Goal: Task Accomplishment & Management: Manage account settings

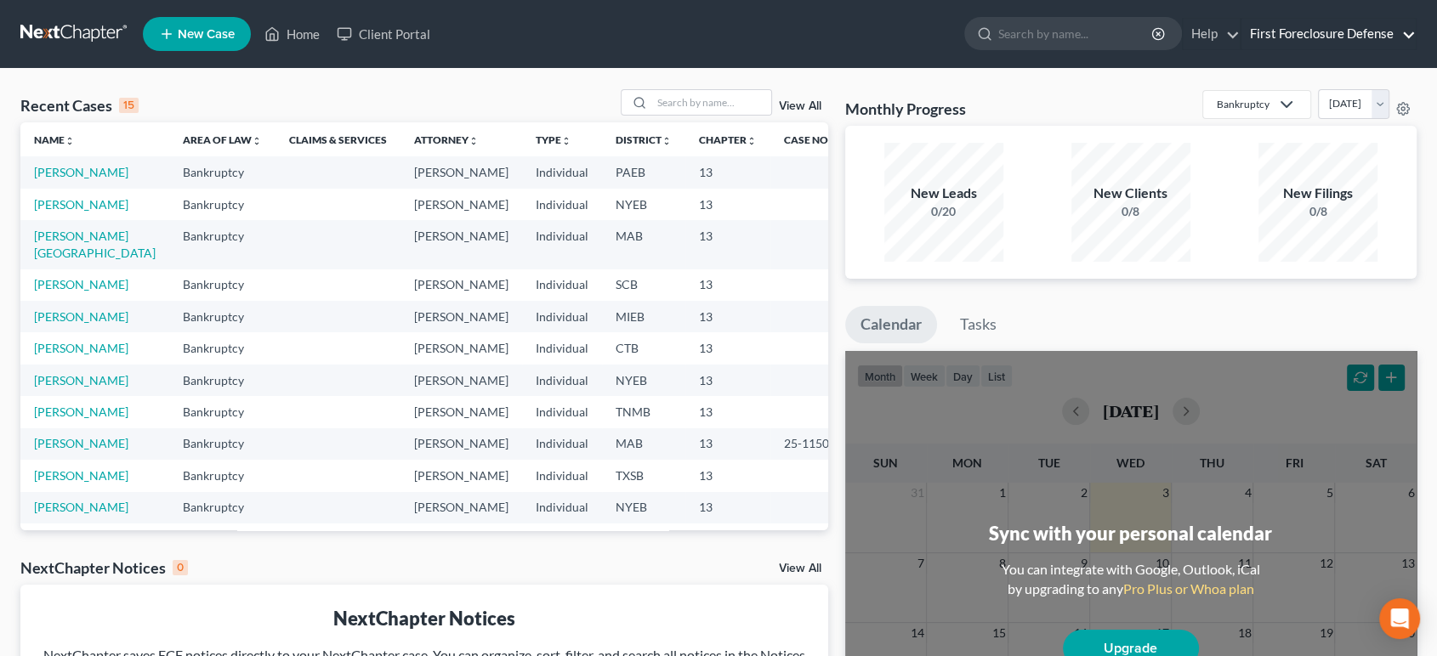
click at [1405, 41] on link "First Foreclosure Defense" at bounding box center [1328, 34] width 174 height 31
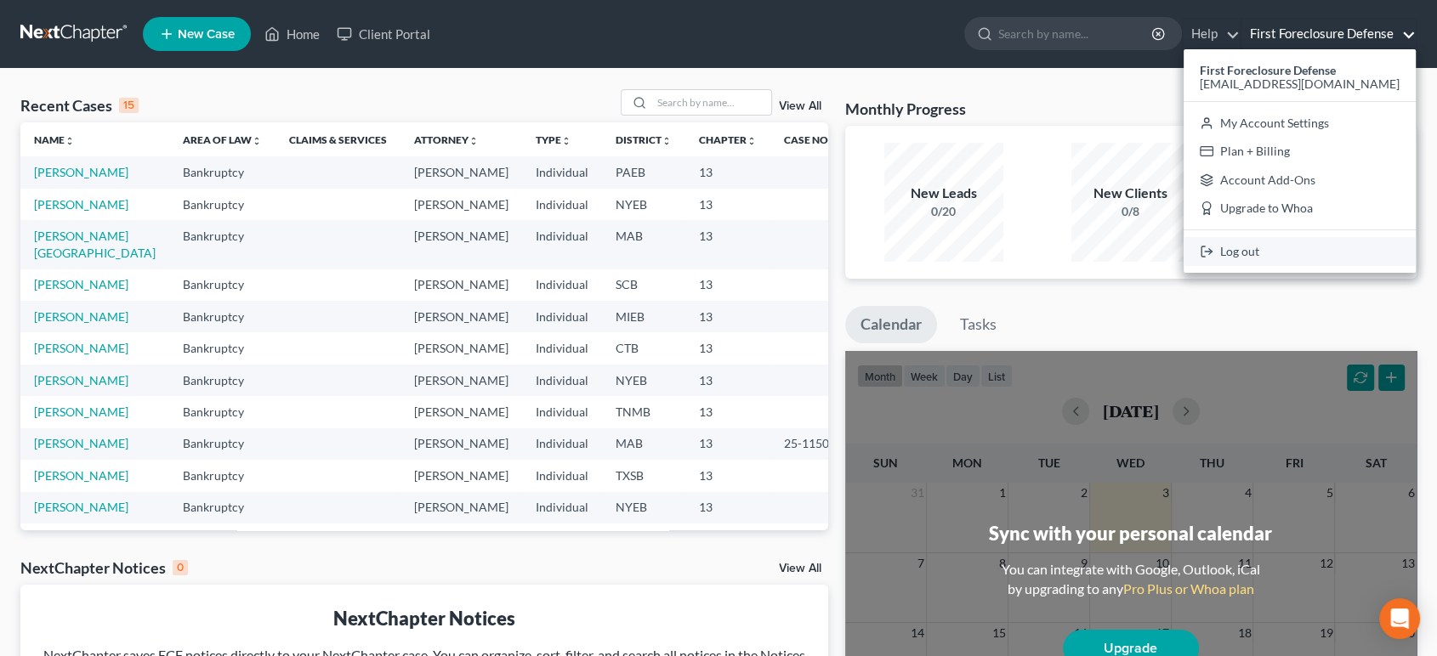
click at [1313, 246] on link "Log out" at bounding box center [1300, 251] width 232 height 29
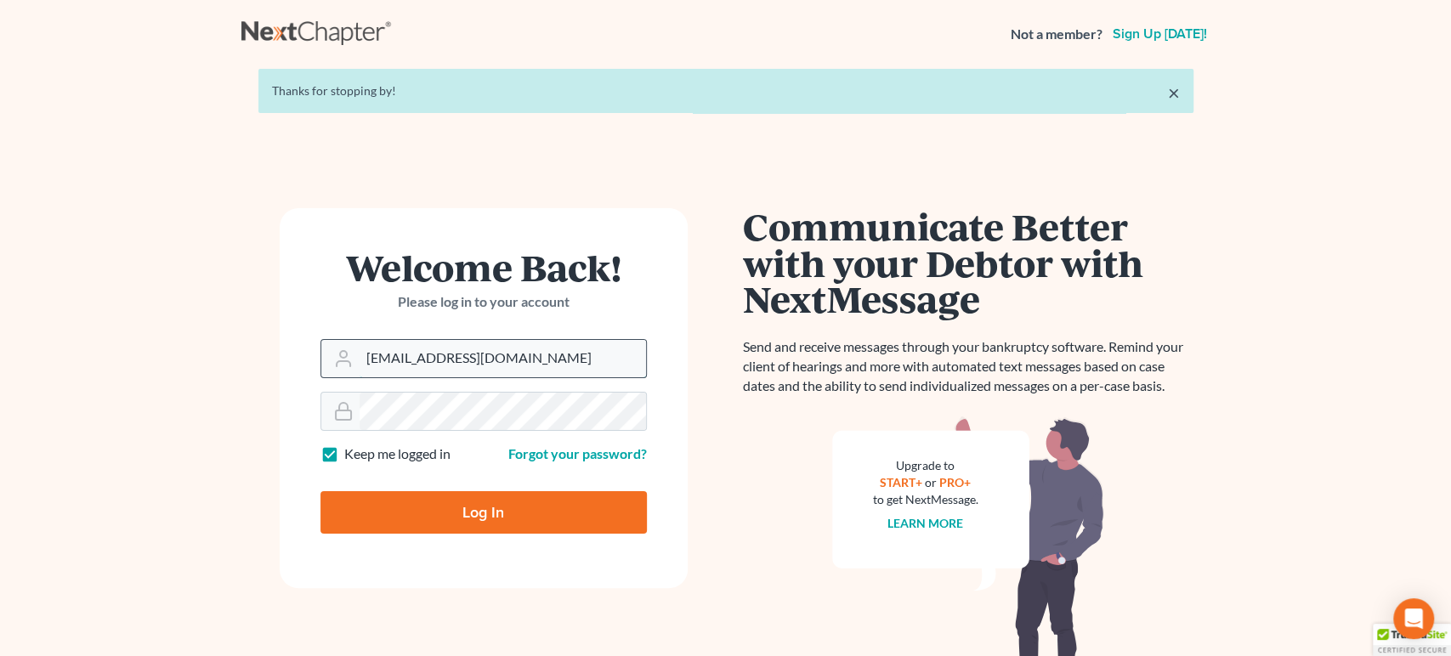
click at [487, 361] on input "[EMAIL_ADDRESS][DOMAIN_NAME]" at bounding box center [503, 358] width 287 height 37
drag, startPoint x: 511, startPoint y: 364, endPoint x: 334, endPoint y: 348, distance: 177.6
click at [334, 348] on div "[EMAIL_ADDRESS][DOMAIN_NAME]" at bounding box center [484, 358] width 326 height 39
type input "christa03952@gmail.com"
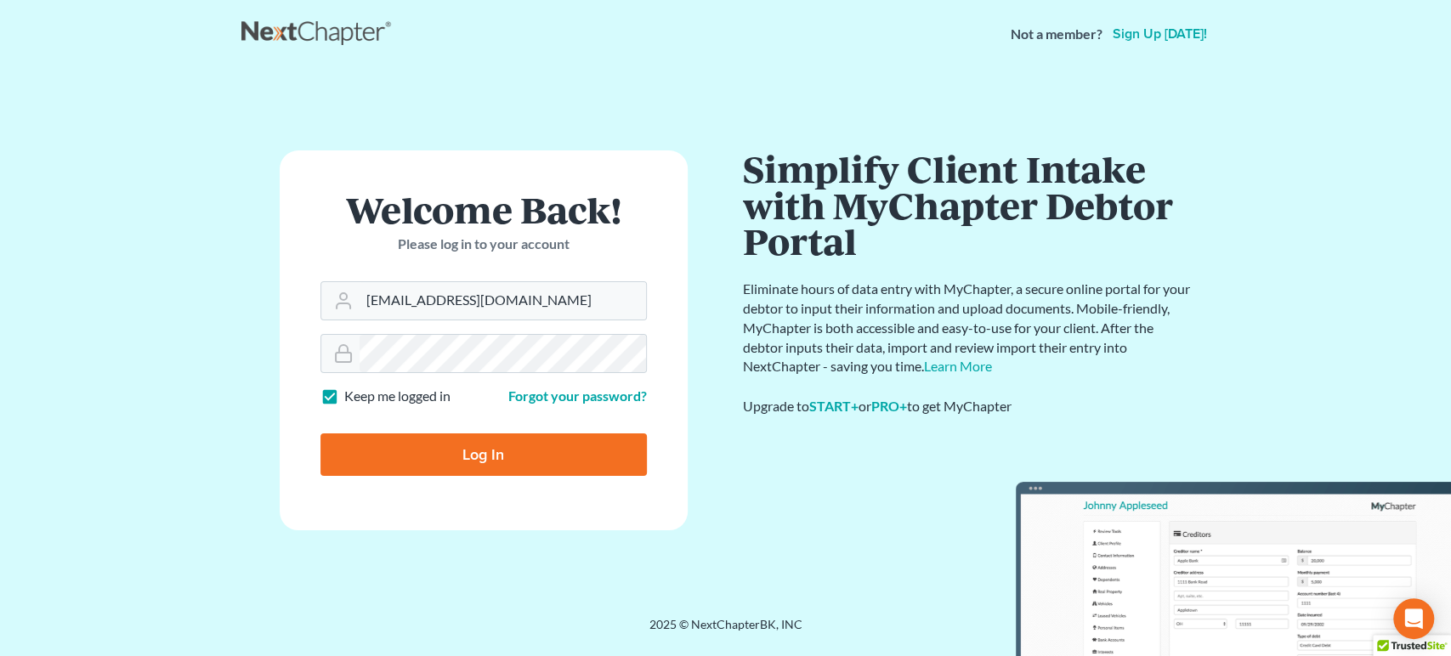
click at [510, 450] on input "Log In" at bounding box center [484, 455] width 326 height 43
type input "Thinking..."
